Goal: Task Accomplishment & Management: Complete application form

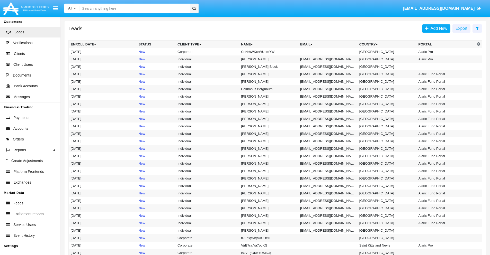
click at [477, 28] on icon at bounding box center [476, 28] width 3 height 4
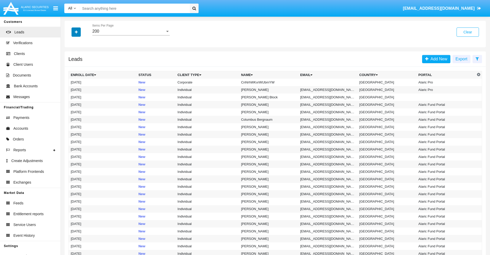
click at [76, 32] on icon "button" at bounding box center [76, 32] width 3 height 4
click at [80, 58] on span "Name" at bounding box center [80, 57] width 11 height 6
click at [71, 60] on input "Name" at bounding box center [70, 60] width 0 height 0
checkbox input "true"
click at [76, 32] on icon "button" at bounding box center [76, 32] width 3 height 4
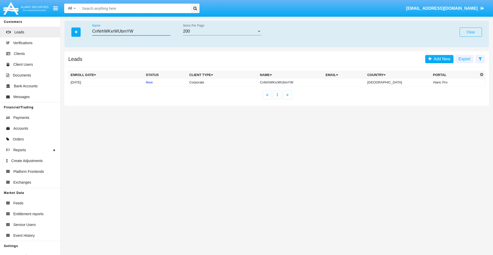
type input "CnNrhWKxrWUbmYW"
click at [295, 82] on td "CnNrhWKxrWUbmYW" at bounding box center [291, 83] width 66 height 8
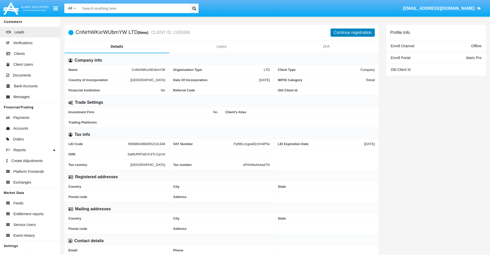
click at [352, 32] on button "Continue registration" at bounding box center [352, 33] width 44 height 8
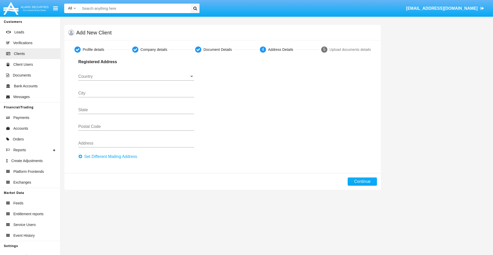
click at [109, 157] on button "Set Different Mailing Address" at bounding box center [109, 157] width 62 height 8
click at [136, 77] on input "Country" at bounding box center [136, 76] width 116 height 5
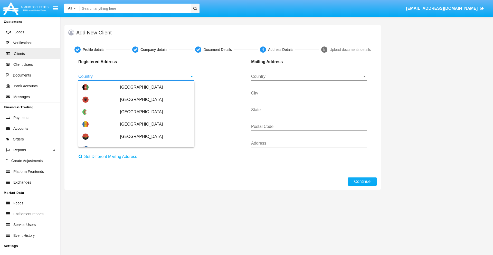
scroll to position [304, 0]
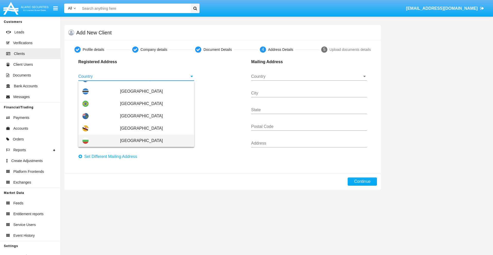
click at [152, 141] on span "[GEOGRAPHIC_DATA]" at bounding box center [155, 141] width 70 height 12
type input "[GEOGRAPHIC_DATA]"
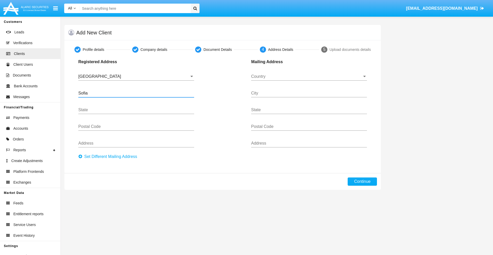
type input "Sofia"
type input "1000"
type input "Vasil Levski"
click at [309, 77] on input "Country" at bounding box center [309, 76] width 116 height 5
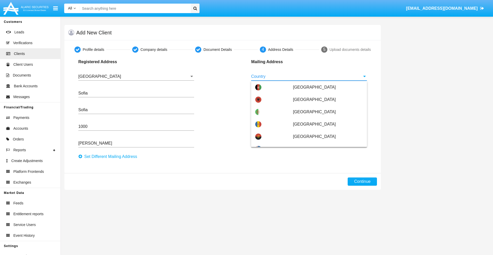
click at [325, 168] on span "Argentina" at bounding box center [328, 174] width 70 height 12
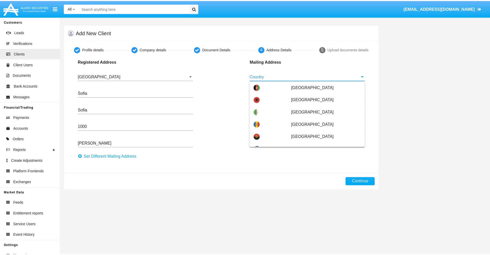
scroll to position [0, 0]
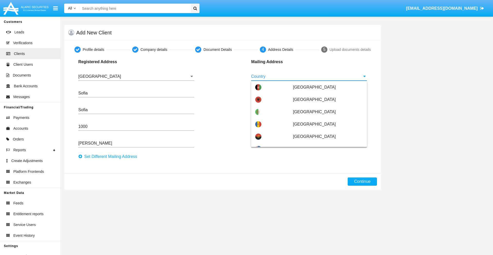
type input "Argentina"
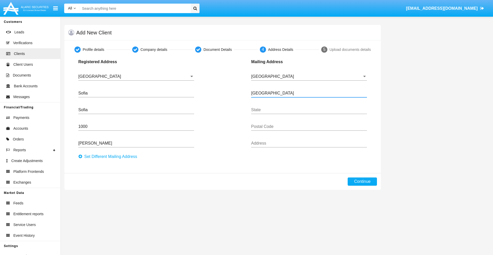
type input "Buenos Aires"
type input "7777"
type input "Test Mail Address"
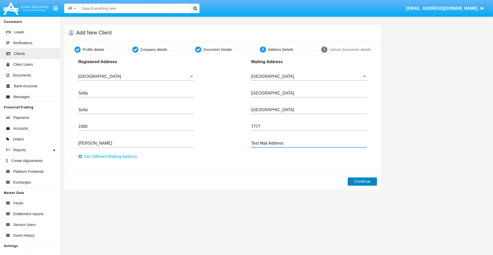
click at [363, 182] on button "Continue" at bounding box center [362, 182] width 29 height 8
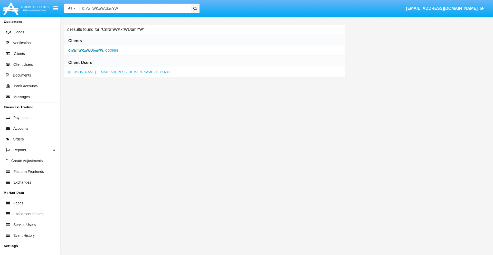
type input "CnNrhWKxrWUbmYW"
click at [86, 50] on b "CnNrhWKxrWUbmYW" at bounding box center [85, 51] width 35 height 4
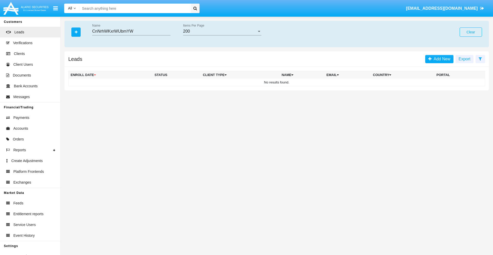
click at [471, 32] on button "Clear" at bounding box center [471, 31] width 22 height 9
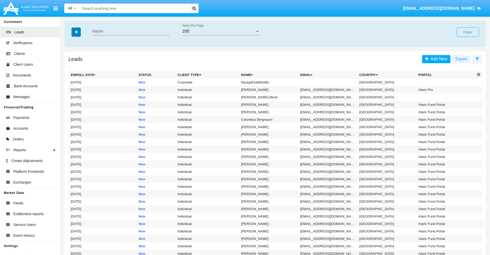
click at [76, 32] on icon "button" at bounding box center [76, 32] width 3 height 4
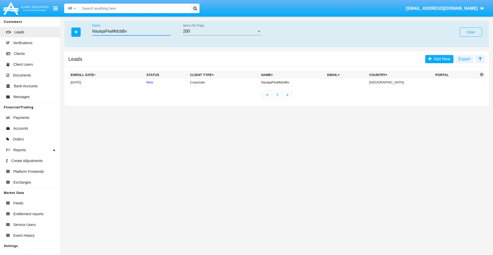
type input "NaulqaFkaMdcbBv"
click at [297, 82] on td "NaulqaFkaMdcbBv" at bounding box center [292, 83] width 66 height 8
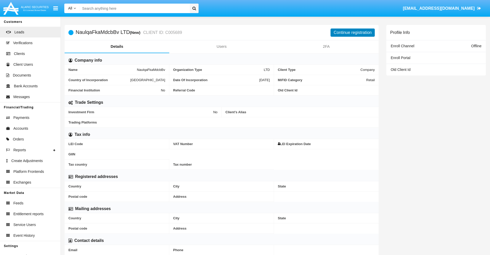
click at [352, 32] on button "Continue registration" at bounding box center [352, 33] width 44 height 8
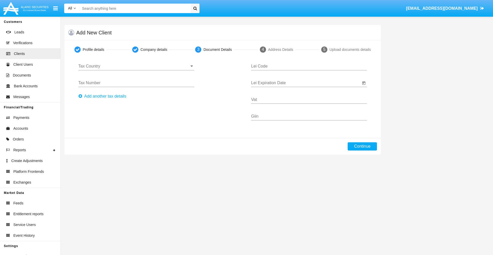
click at [136, 66] on input "Tax Country" at bounding box center [136, 66] width 116 height 5
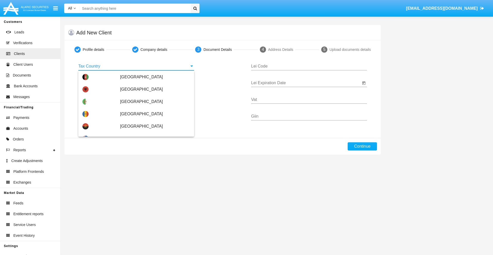
type input "[GEOGRAPHIC_DATA]"
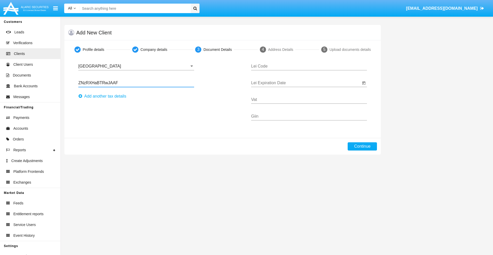
type input "ZNzRXHaBTRwJAAF"
click at [104, 96] on button "Аdd another tax details" at bounding box center [103, 96] width 51 height 8
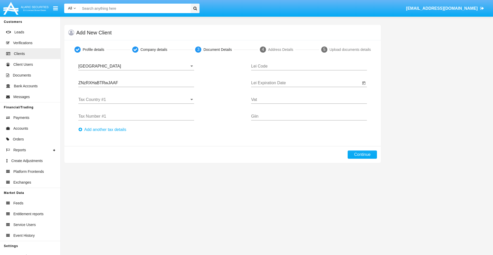
click at [136, 100] on input "Tax Country #1" at bounding box center [136, 99] width 116 height 5
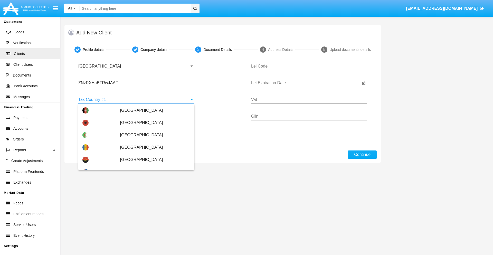
scroll to position [1143, 0]
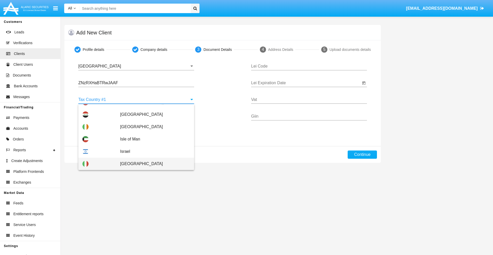
click at [152, 164] on span "[GEOGRAPHIC_DATA]" at bounding box center [155, 164] width 70 height 12
type input "[GEOGRAPHIC_DATA]"
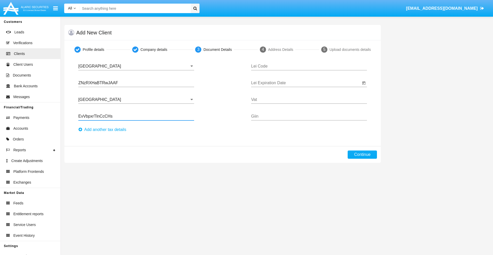
type input "EvVbpxrTlnCcCHs"
click at [104, 130] on button "Аdd another tax details" at bounding box center [103, 130] width 51 height 8
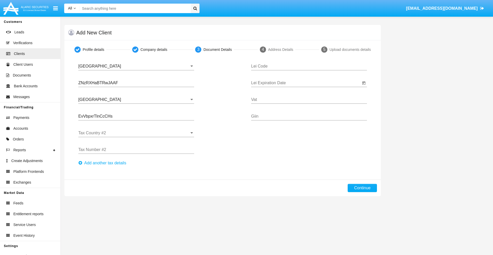
click at [136, 133] on input "Tax Country #2" at bounding box center [136, 133] width 116 height 5
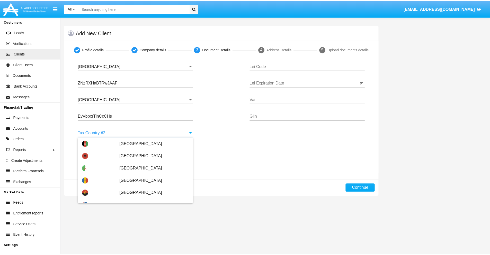
scroll to position [2290, 0]
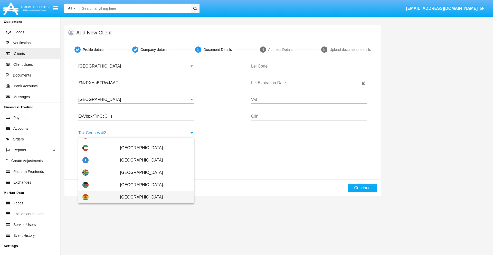
click at [152, 197] on span "[GEOGRAPHIC_DATA]" at bounding box center [155, 197] width 70 height 12
type input "[GEOGRAPHIC_DATA]"
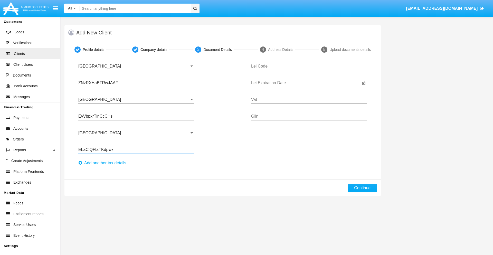
type input "EbaClQFfaTKdpwx"
type input "MIGANUFYFSURZUZSHIBY"
click at [306, 83] on input "Lei Expiration Date" at bounding box center [306, 83] width 110 height 5
click at [267, 98] on span "[DATE]" at bounding box center [262, 98] width 11 height 4
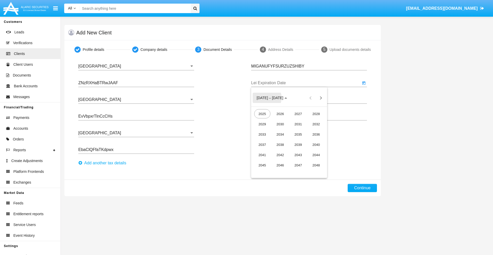
click at [316, 145] on div "2040" at bounding box center [316, 144] width 16 height 9
click at [280, 134] on div "JUN" at bounding box center [280, 134] width 16 height 9
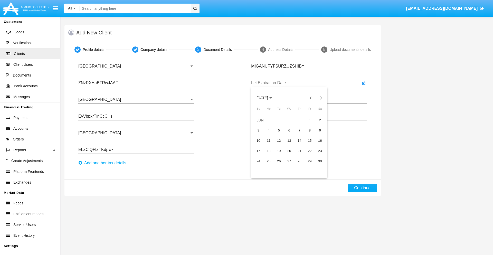
click at [310, 141] on div "15" at bounding box center [309, 140] width 9 height 9
type input "06/15/40"
type input "ZMmoNwUozCPTpRI"
type input "HEtdoxQzODlkhIj"
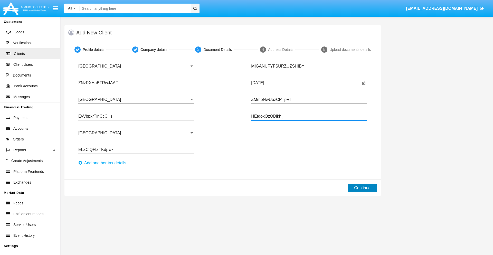
click at [363, 188] on button "Continue" at bounding box center [362, 188] width 29 height 8
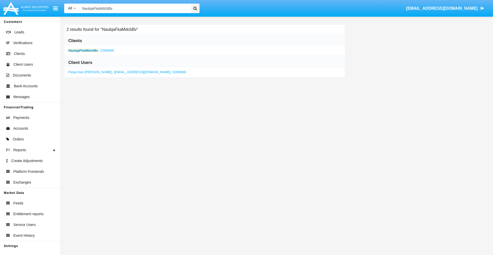
type input "NaulqaFkaMdcbBv"
click at [83, 50] on b "NaulqaFkaMdcbBv" at bounding box center [83, 51] width 30 height 4
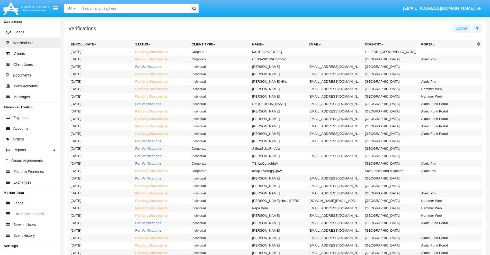
click at [477, 28] on icon at bounding box center [476, 28] width 3 height 4
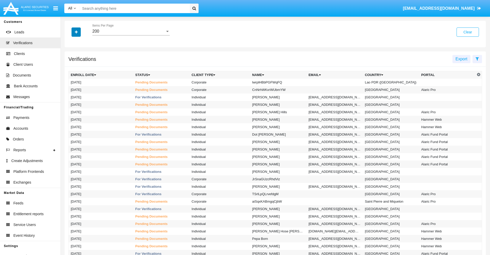
click at [76, 32] on icon "button" at bounding box center [76, 32] width 3 height 4
click at [80, 65] on span "Name" at bounding box center [80, 65] width 11 height 6
click at [71, 67] on input "Name" at bounding box center [70, 67] width 0 height 0
checkbox input "true"
click at [76, 32] on icon "button" at bounding box center [76, 32] width 3 height 4
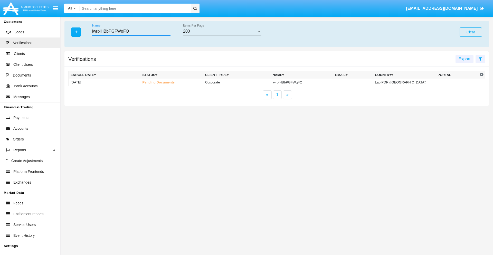
type input "lwrplHBbPGFWqFQ"
click at [303, 82] on td "lwrplHBbPGFWqFQ" at bounding box center [302, 83] width 63 height 8
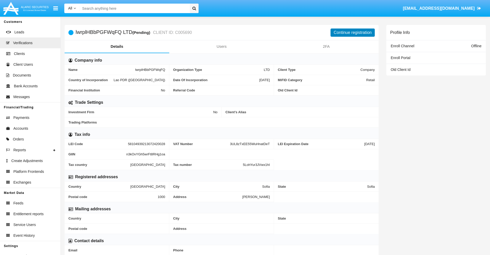
click at [352, 32] on button "Continue registration" at bounding box center [352, 33] width 44 height 8
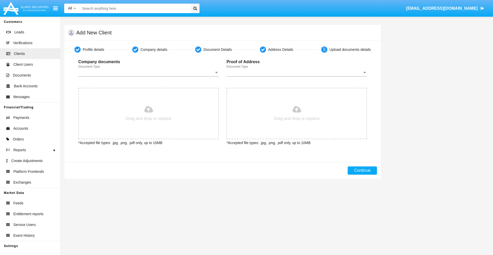
click at [149, 72] on span "Document Type" at bounding box center [146, 72] width 136 height 5
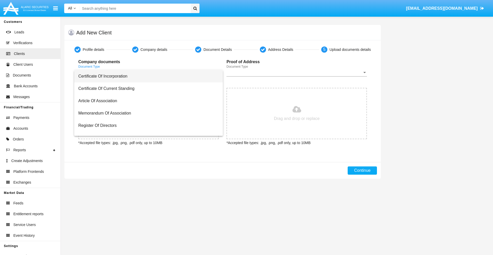
click at [147, 76] on span "Certificate Of Incorporation" at bounding box center [148, 76] width 141 height 12
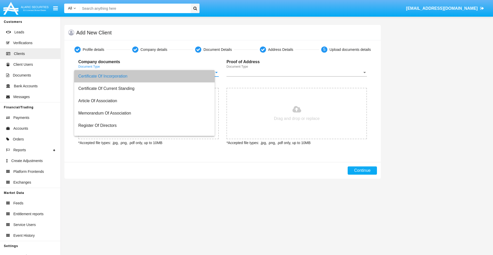
type input "C:\fakepath\passport.png"
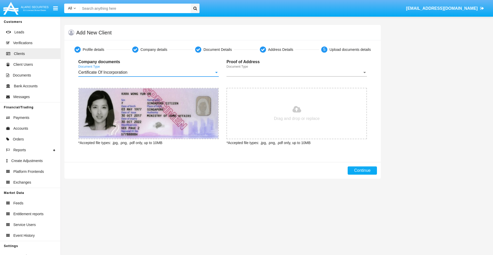
click at [297, 72] on span "Document Type" at bounding box center [295, 72] width 136 height 5
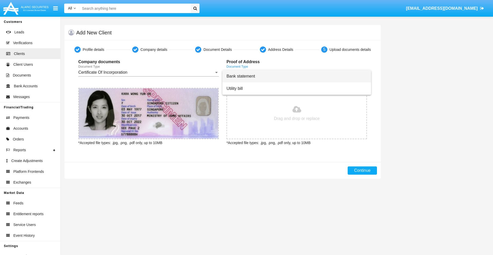
click at [297, 76] on span "Bank statement" at bounding box center [297, 76] width 141 height 12
type input "C:\fakepath\bank-statement.png"
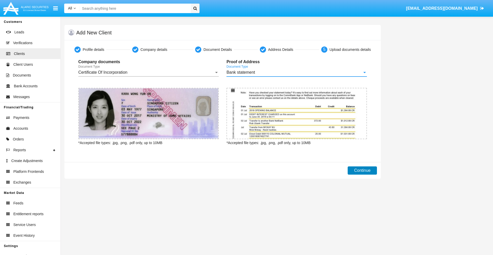
click at [363, 171] on button "Continue" at bounding box center [362, 171] width 29 height 8
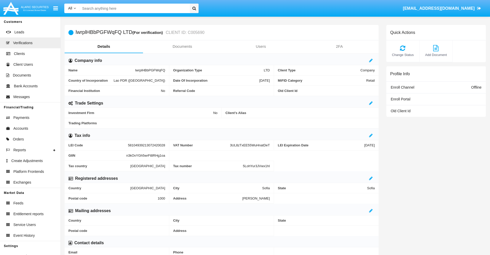
click at [182, 47] on link "Documents" at bounding box center [182, 46] width 78 height 12
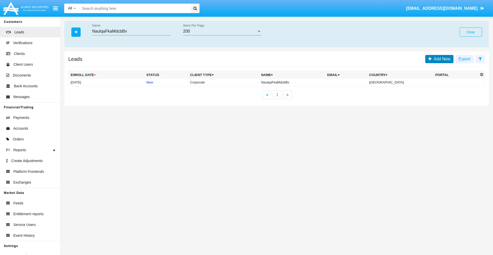
click at [441, 59] on span "Add New" at bounding box center [441, 59] width 19 height 4
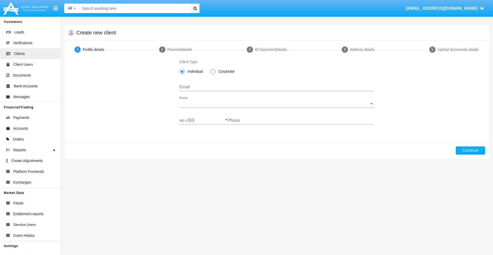
click at [226, 71] on span "Corporate" at bounding box center [226, 71] width 20 height 5
click at [213, 74] on input "Corporate" at bounding box center [213, 74] width 0 height 0
radio input "true"
type input "[EMAIL_ADDRESS][DOMAIN_NAME]"
click at [277, 104] on span "Portal" at bounding box center [275, 104] width 190 height 5
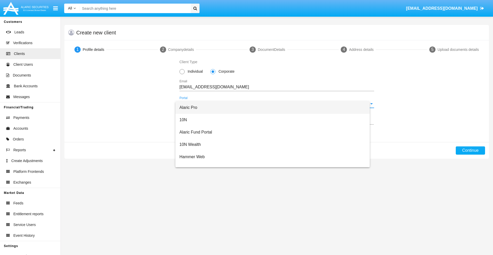
click at [275, 108] on span "Alaric Pro" at bounding box center [273, 108] width 187 height 12
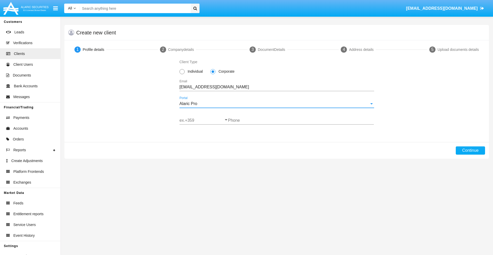
click at [204, 121] on input "ex.+359" at bounding box center [204, 120] width 49 height 5
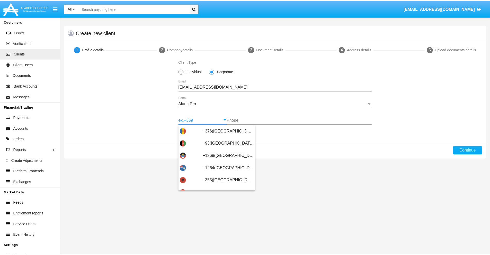
scroll to position [169, 0]
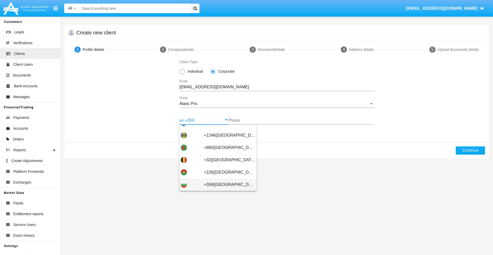
click at [226, 185] on span "+359([GEOGRAPHIC_DATA])" at bounding box center [229, 185] width 51 height 12
type input "+359([GEOGRAPHIC_DATA])"
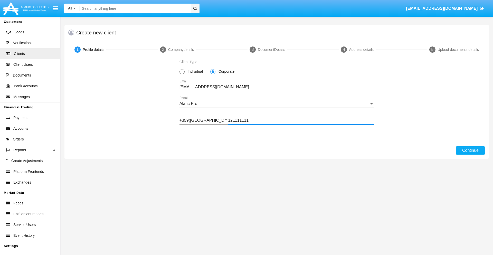
type input "121111111"
click at [471, 151] on button "Continue" at bounding box center [470, 150] width 29 height 8
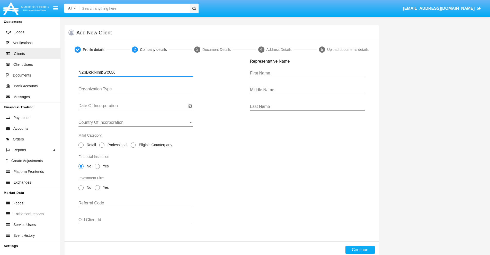
type input "N2bBkRNlmbS'xOX"
type input "LTD"
click at [133, 106] on input "Date Of Incorporation" at bounding box center [132, 106] width 108 height 5
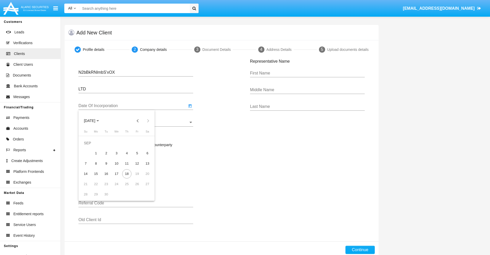
click at [94, 121] on span "[DATE]" at bounding box center [89, 121] width 11 height 4
click at [137, 121] on button "Previous 20 years" at bounding box center [138, 121] width 10 height 10
click at [125, 188] on div "2000" at bounding box center [125, 187] width 16 height 9
click at [89, 147] on div "JAN" at bounding box center [89, 146] width 16 height 9
click at [147, 143] on div "1" at bounding box center [147, 143] width 9 height 9
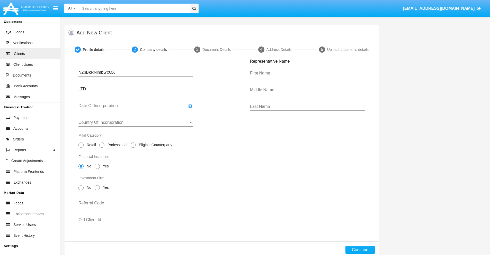
type input "[DATE]"
click at [136, 123] on input "Country Of Incorporation" at bounding box center [135, 122] width 115 height 5
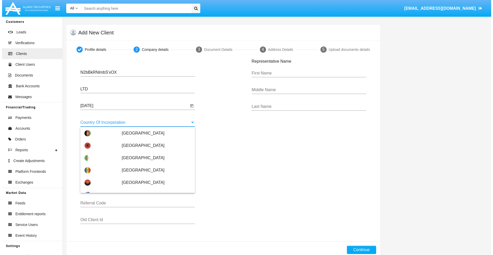
scroll to position [1723, 0]
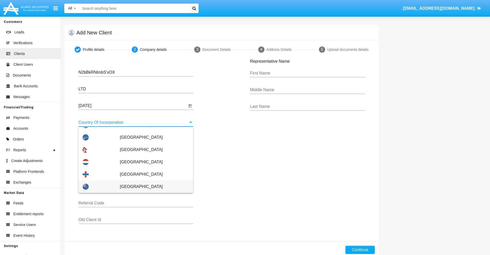
click at [152, 187] on span "[GEOGRAPHIC_DATA]" at bounding box center [154, 187] width 69 height 12
type input "[GEOGRAPHIC_DATA]"
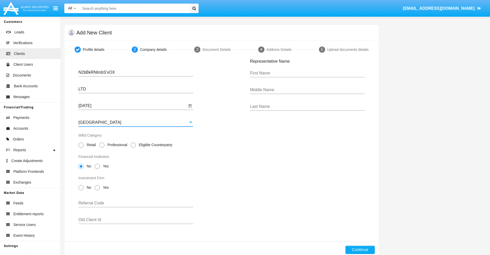
click at [116, 145] on span "Professional" at bounding box center [116, 144] width 24 height 5
click at [102, 148] on input "Professional" at bounding box center [102, 148] width 0 height 0
radio input "true"
click at [88, 166] on span "No" at bounding box center [88, 166] width 9 height 5
click at [81, 169] on input "No" at bounding box center [81, 169] width 0 height 0
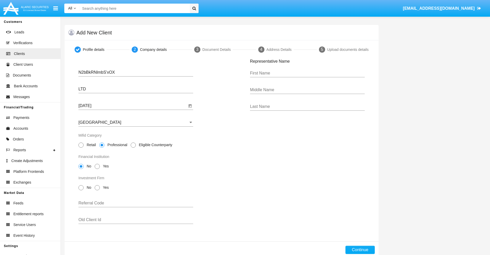
click at [88, 188] on span "No" at bounding box center [88, 187] width 9 height 5
click at [81, 190] on input "No" at bounding box center [81, 190] width 0 height 0
radio input "true"
type input "qKlnGzvqamDJmHz"
type input "ljEfzJGLyFHGVuo"
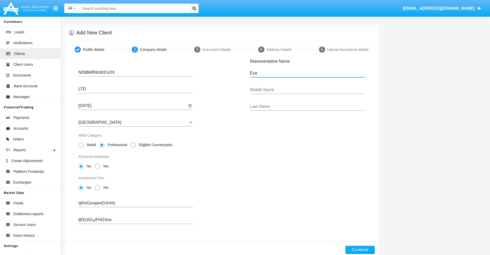
type input "Eva"
type input "[PERSON_NAME]"
click at [360, 250] on button "Continue" at bounding box center [359, 250] width 29 height 8
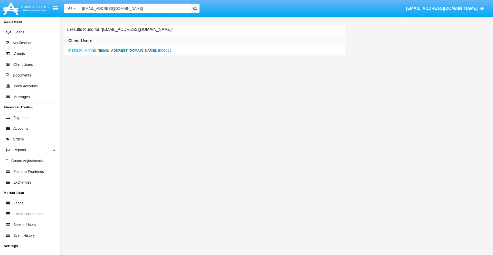
type input "[EMAIL_ADDRESS][DOMAIN_NAME]"
click at [105, 50] on b "[EMAIL_ADDRESS][DOMAIN_NAME]" at bounding box center [127, 51] width 58 height 4
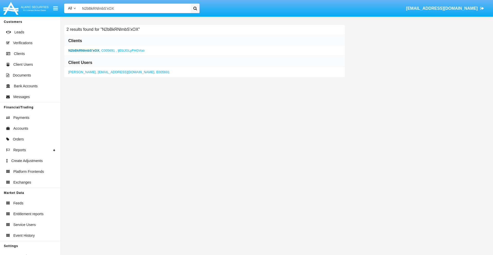
type input "N2bBkRNlmbS'xOX"
click at [84, 50] on b "N2bBkRNlmbS'xOX" at bounding box center [83, 51] width 31 height 4
